Goal: Navigation & Orientation: Find specific page/section

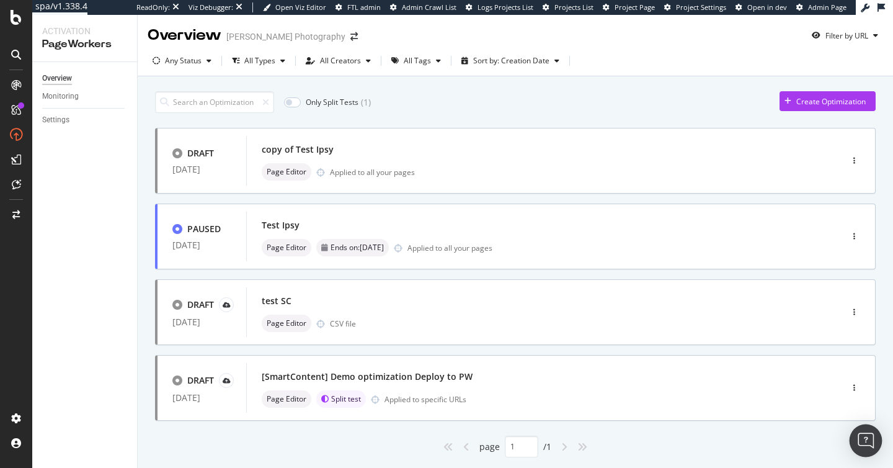
click at [859, 448] on div "Open Intercom Messenger" at bounding box center [866, 440] width 33 height 33
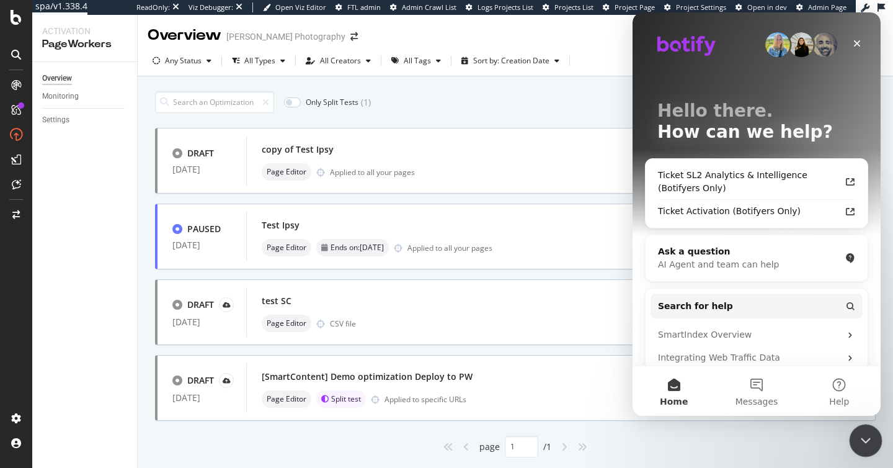
click at [864, 444] on icon "Close Intercom Messenger" at bounding box center [864, 438] width 15 height 15
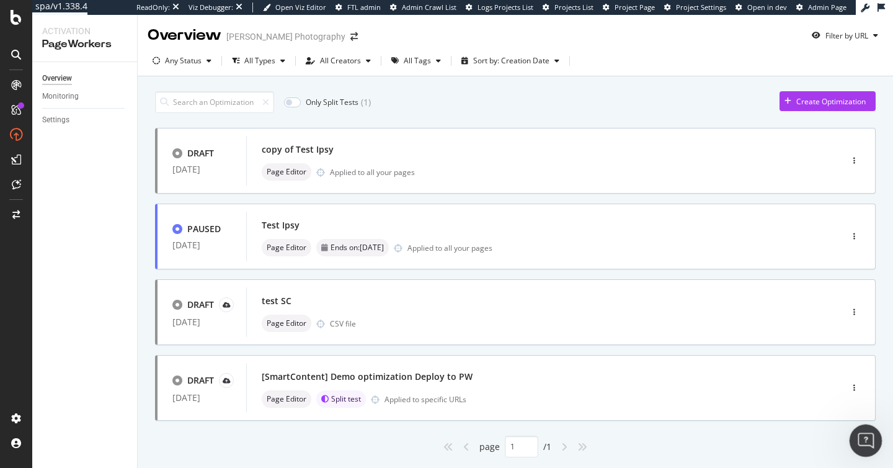
click at [864, 444] on icon "Open Intercom Messenger" at bounding box center [864, 439] width 20 height 20
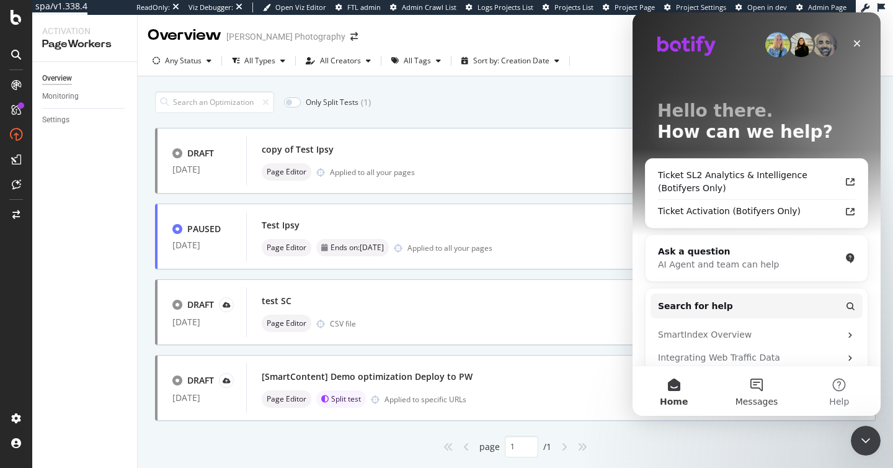
click at [755, 398] on span "Messages" at bounding box center [757, 401] width 43 height 9
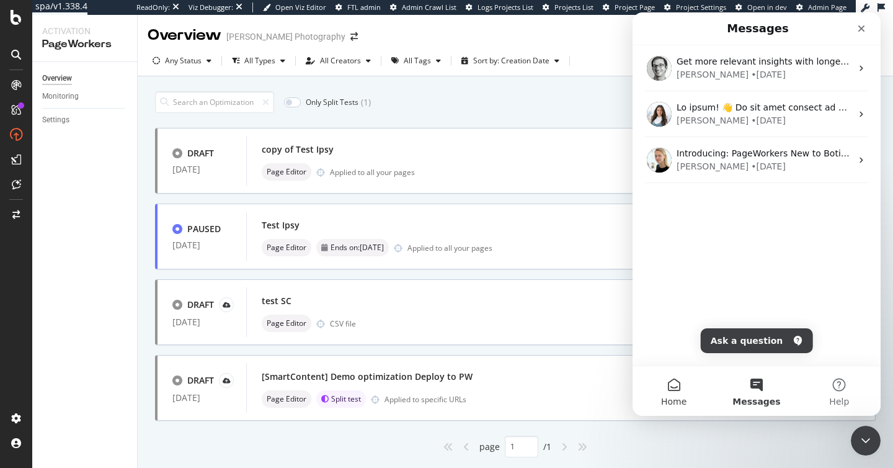
click at [678, 397] on span "Home" at bounding box center [673, 401] width 25 height 9
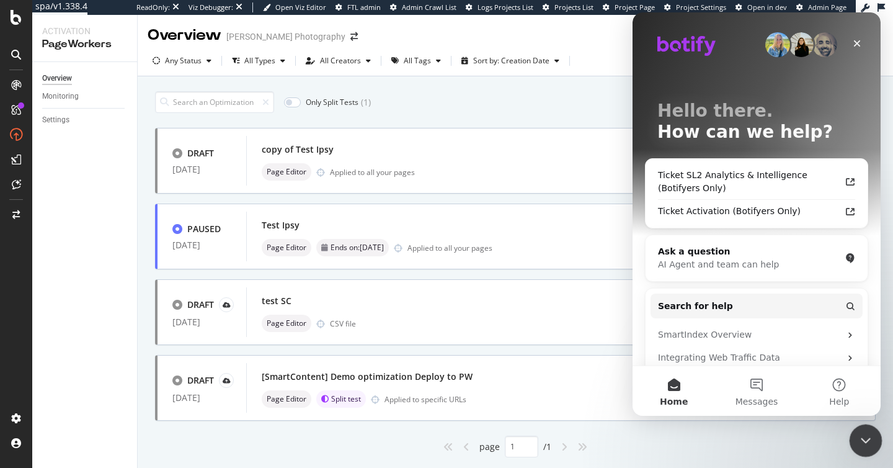
click at [861, 440] on icon "Close Intercom Messenger" at bounding box center [864, 438] width 15 height 15
